Goal: Complete application form

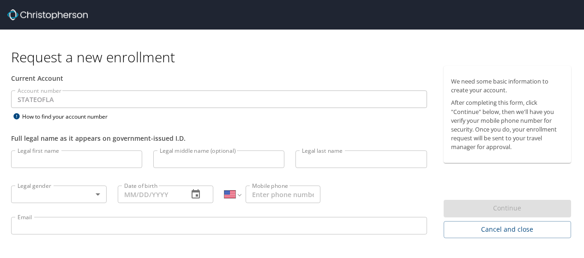
select select "US"
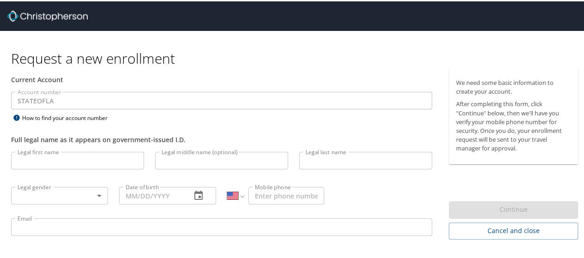
click at [61, 157] on input "Legal first name" at bounding box center [77, 160] width 133 height 18
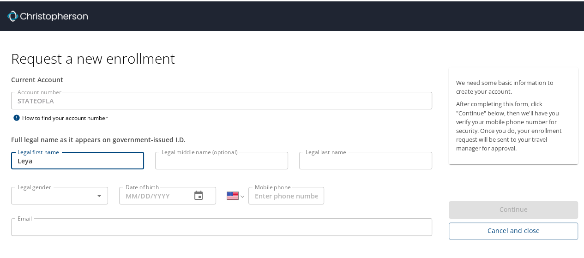
type input "Leya"
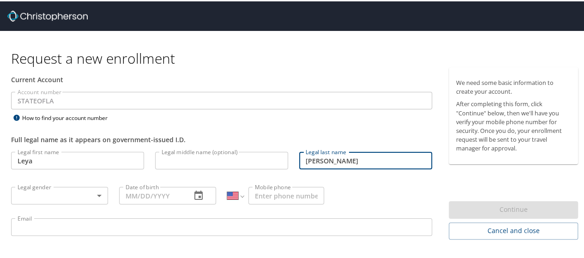
type input "[PERSON_NAME]"
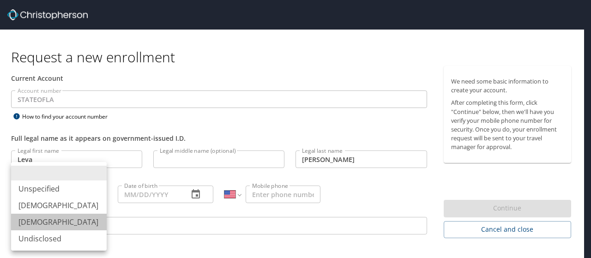
click at [47, 226] on li "[DEMOGRAPHIC_DATA]" at bounding box center [59, 222] width 96 height 17
type input "[DEMOGRAPHIC_DATA]"
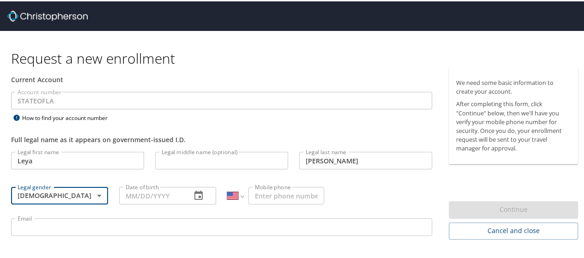
click at [152, 193] on input "Date of birth" at bounding box center [151, 195] width 65 height 18
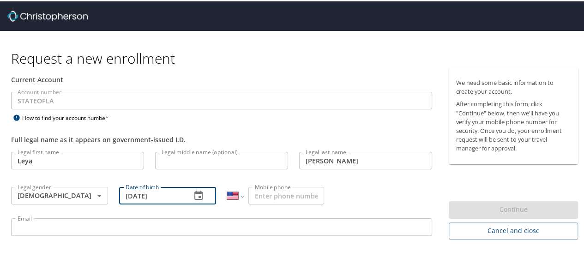
type input "[DATE]"
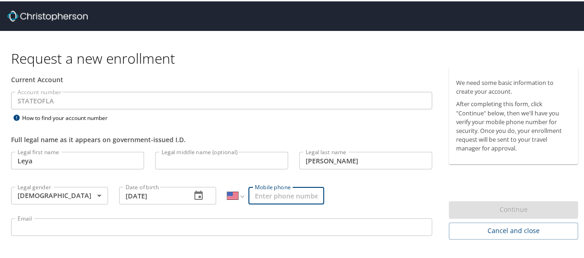
click at [274, 195] on input "Mobile phone" at bounding box center [286, 195] width 76 height 18
type input "[PHONE_NUMBER]"
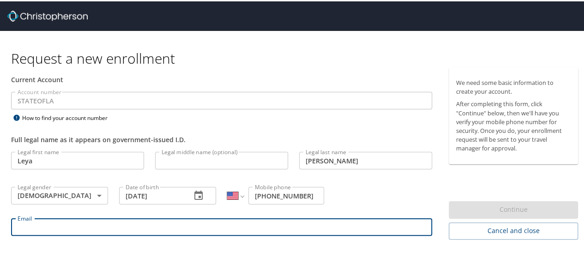
click at [211, 222] on input "Email" at bounding box center [221, 226] width 421 height 18
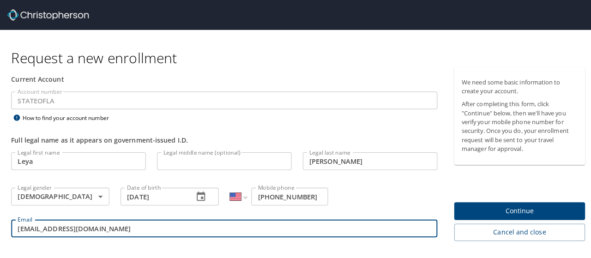
scroll to position [26, 0]
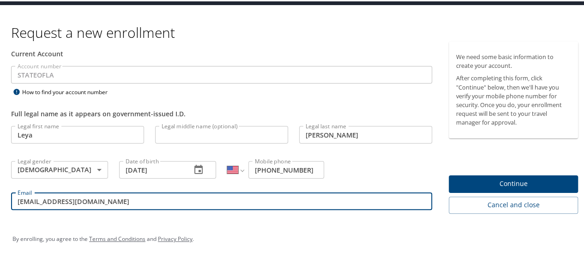
type input "[EMAIL_ADDRESS][DOMAIN_NAME]"
click at [457, 178] on span "Continue" at bounding box center [513, 183] width 114 height 12
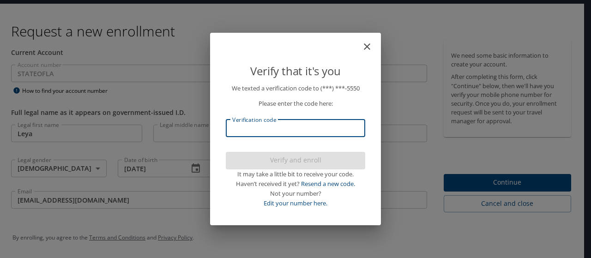
click at [239, 130] on input "Verification code" at bounding box center [295, 129] width 139 height 18
type input "5248"
